Goal: Task Accomplishment & Management: Complete application form

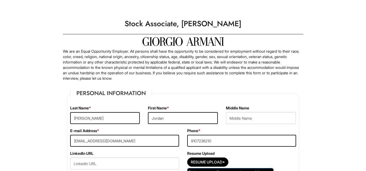
select select "DC"
select select "[GEOGRAPHIC_DATA]"
select select "Yes"
select Required "No"
select select "Yes"
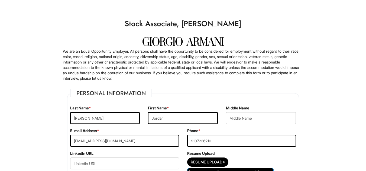
select select "8"
select select "2024"
select select "12"
select select "2027"
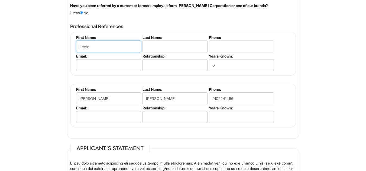
drag, startPoint x: 106, startPoint y: 47, endPoint x: 64, endPoint y: 47, distance: 41.7
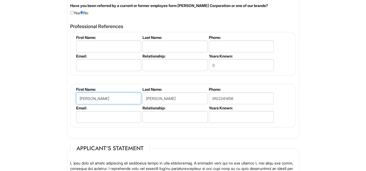
drag, startPoint x: 107, startPoint y: 96, endPoint x: 63, endPoint y: 102, distance: 44.8
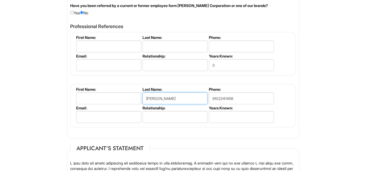
drag, startPoint x: 167, startPoint y: 99, endPoint x: 125, endPoint y: 99, distance: 41.7
click at [125, 87] on ul "First Name: Last Name: [PERSON_NAME] Phone: [PHONE_NUMBER] Email: Relationship:…" at bounding box center [184, 87] width 218 height 0
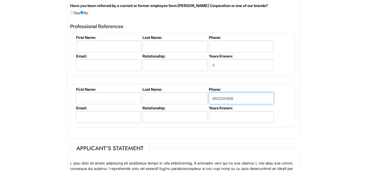
drag, startPoint x: 255, startPoint y: 100, endPoint x: 189, endPoint y: 100, distance: 66.1
click at [189, 87] on ul "First Name: Last Name: Phone: [PHONE_NUMBER] Email: Relationship: Years Known:" at bounding box center [184, 87] width 218 height 0
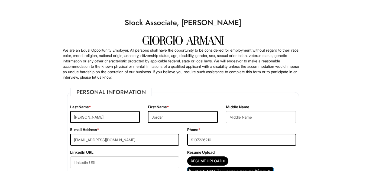
scroll to position [0, 0]
